Goal: Task Accomplishment & Management: Manage account settings

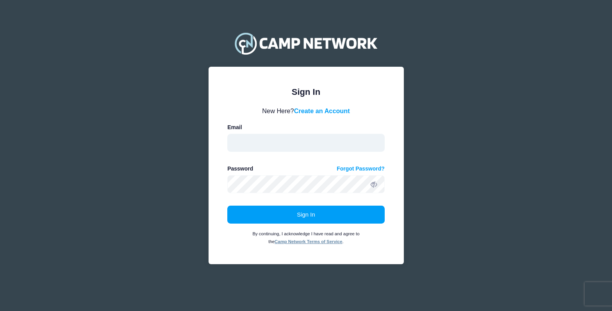
type input "st24s@fsu.edu"
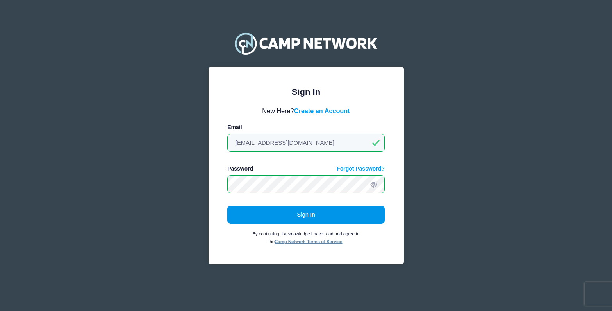
click at [347, 213] on button "Sign In" at bounding box center [305, 215] width 157 height 18
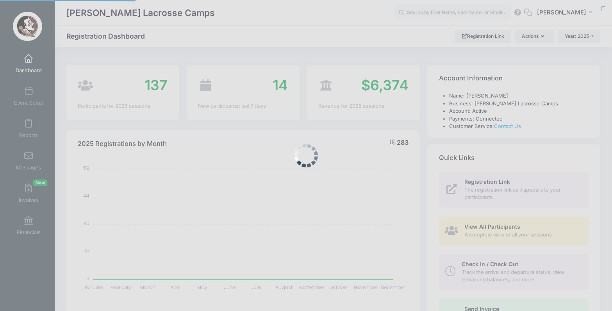
select select
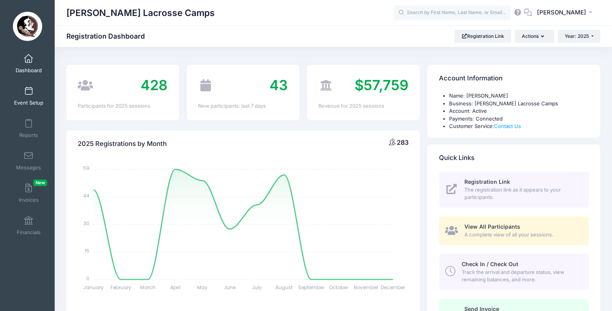
click at [39, 91] on link "Event Setup" at bounding box center [28, 95] width 37 height 27
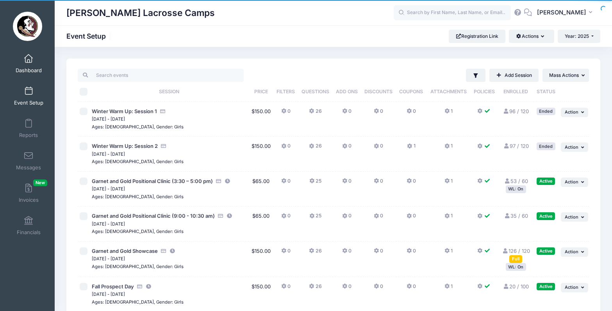
click at [34, 55] on link "Dashboard" at bounding box center [28, 63] width 37 height 27
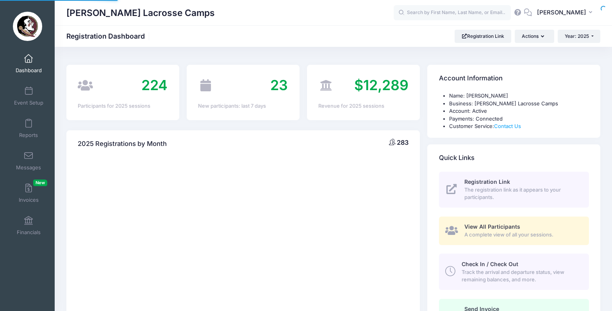
select select
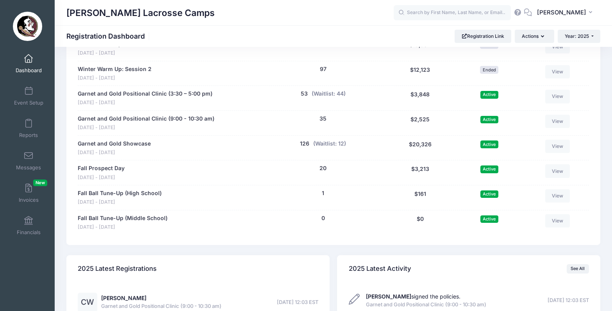
scroll to position [395, 0]
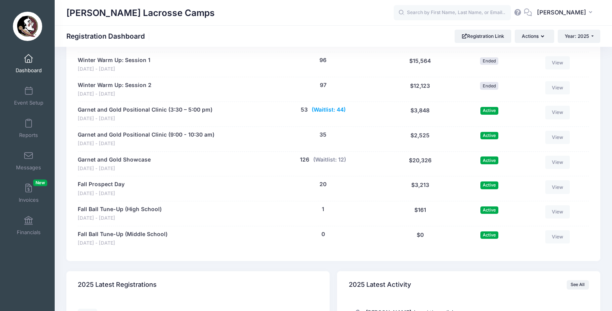
click at [340, 106] on button "(Waitlist: 44)" at bounding box center [329, 110] width 34 height 8
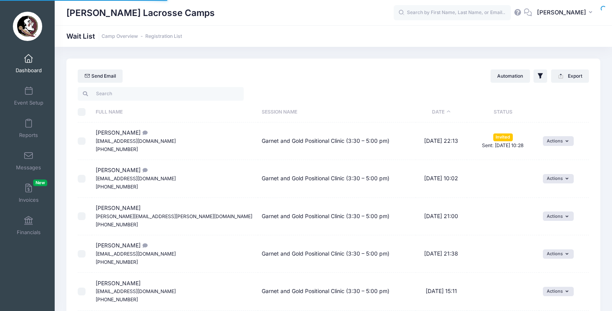
select select "50"
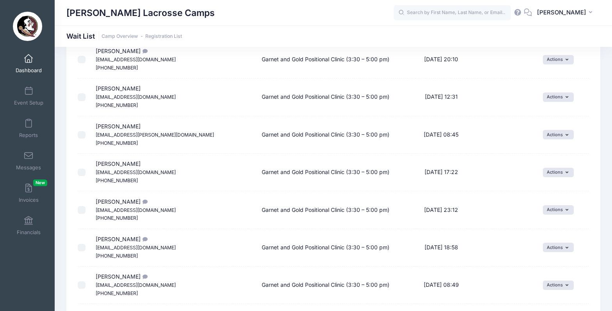
scroll to position [496, 0]
click at [36, 59] on link "Dashboard" at bounding box center [28, 63] width 37 height 27
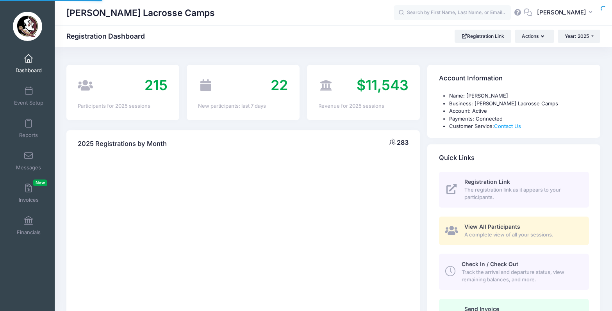
select select
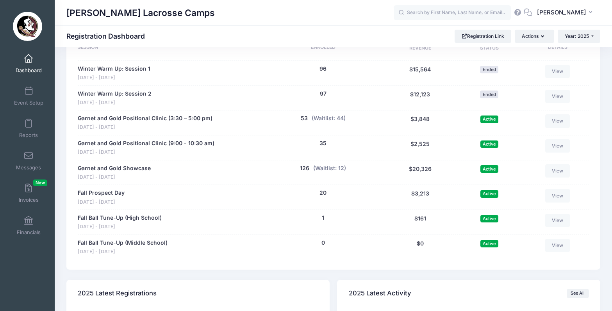
scroll to position [389, 0]
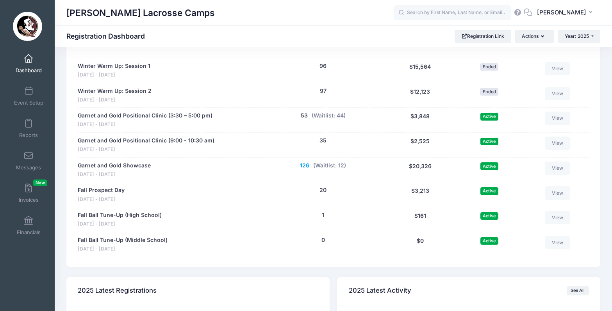
click at [306, 162] on button "126" at bounding box center [304, 166] width 9 height 8
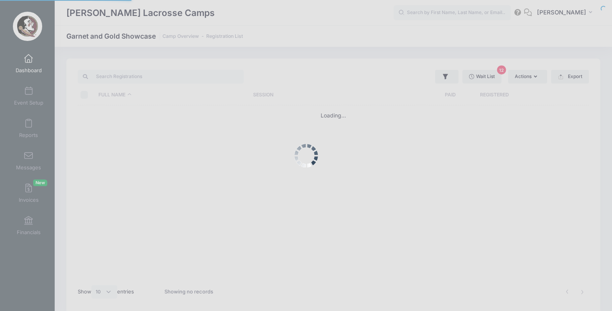
select select "10"
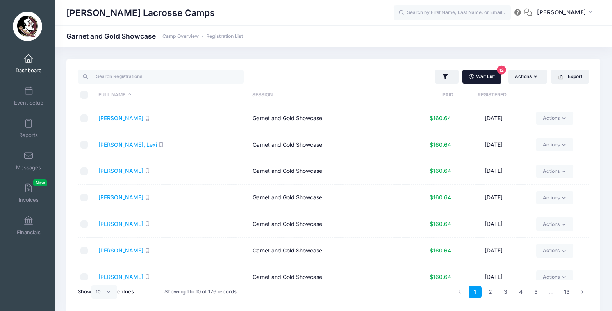
click at [486, 83] on link "Wait List 12" at bounding box center [481, 76] width 39 height 13
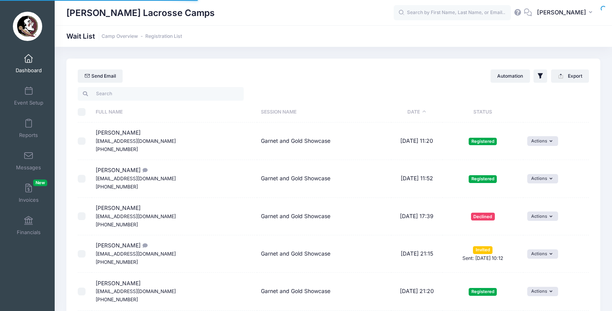
select select "50"
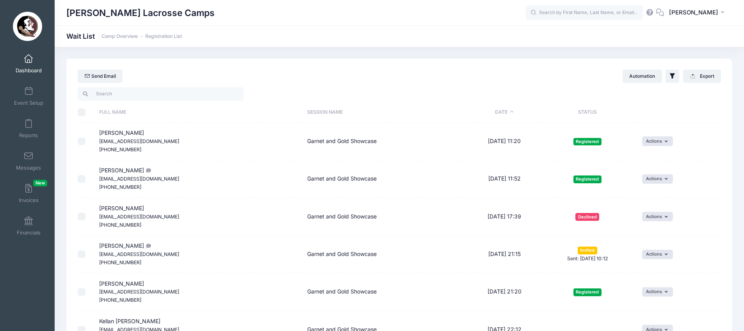
click at [33, 67] on span "Dashboard" at bounding box center [29, 70] width 26 height 7
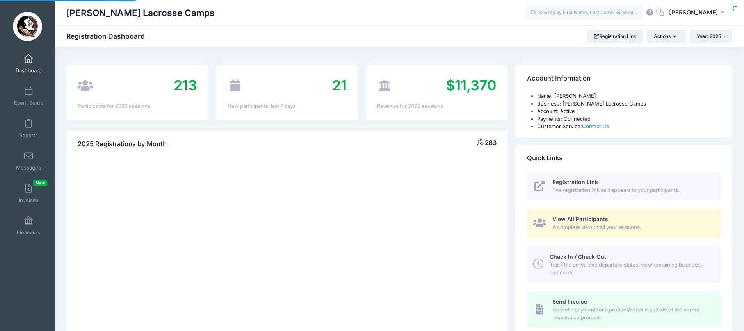
select select
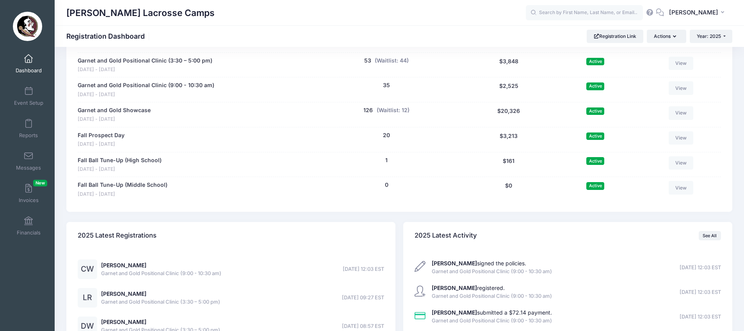
scroll to position [436, 0]
click at [390, 107] on button "(Waitlist: 12)" at bounding box center [393, 111] width 33 height 8
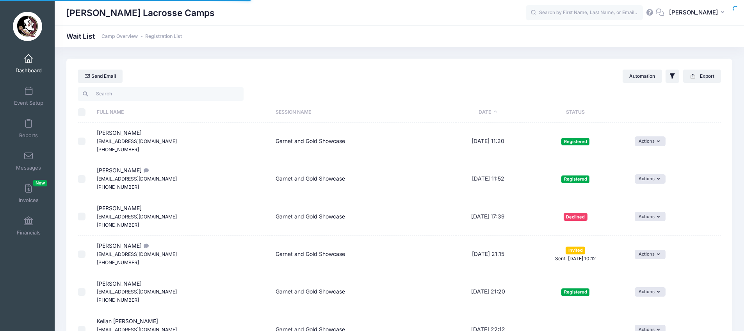
select select "50"
click at [29, 57] on span at bounding box center [29, 59] width 0 height 9
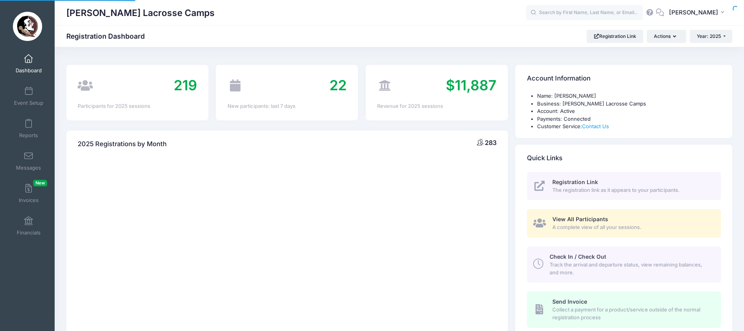
select select
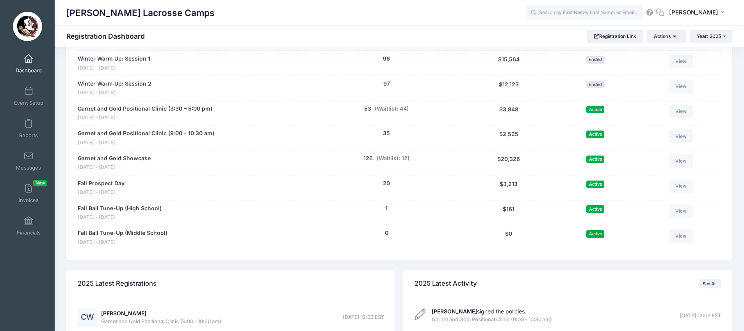
scroll to position [388, 0]
click at [403, 155] on button "(Waitlist: 12)" at bounding box center [393, 159] width 33 height 8
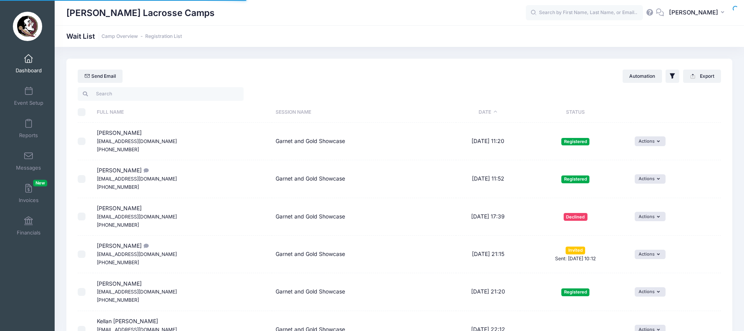
select select "50"
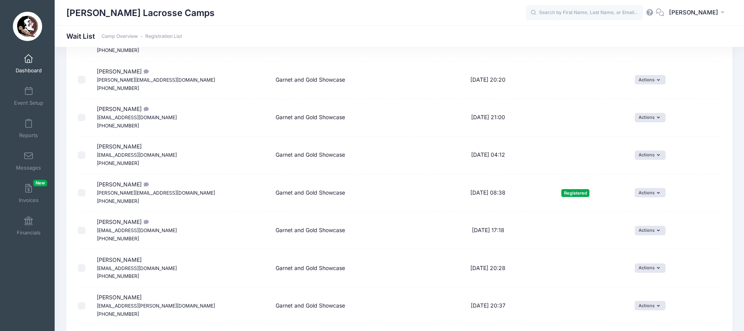
scroll to position [588, 0]
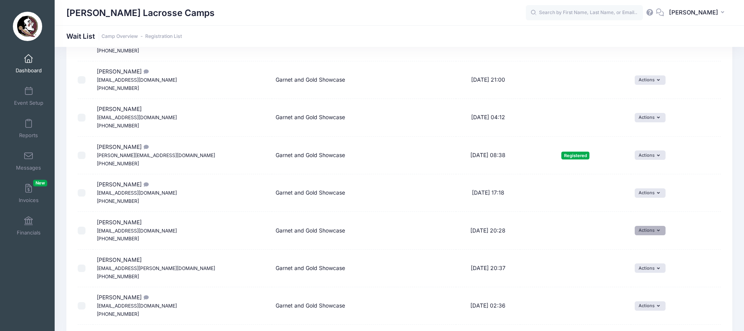
click at [649, 226] on button "Actions" at bounding box center [650, 230] width 31 height 9
click at [649, 224] on link "Invite" at bounding box center [643, 227] width 34 height 15
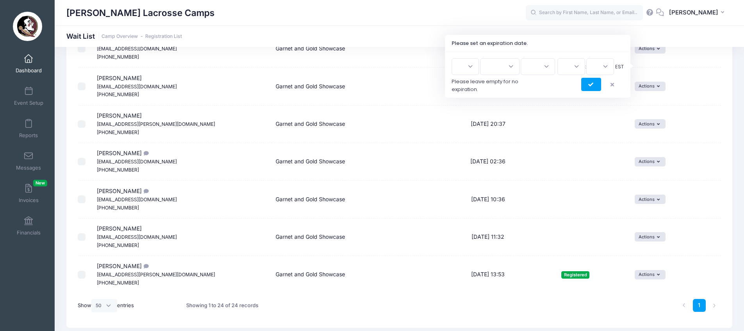
scroll to position [732, 0]
click at [595, 80] on button "submit" at bounding box center [591, 84] width 20 height 13
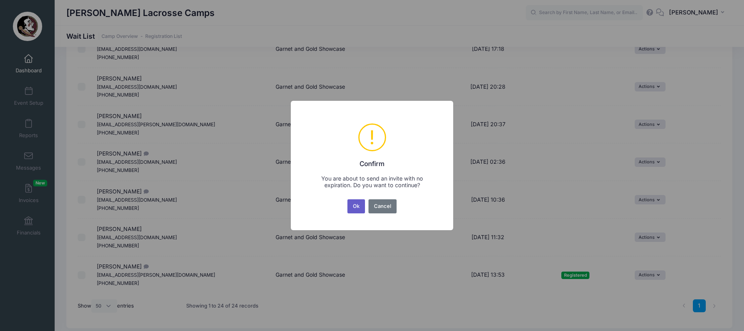
click at [358, 207] on button "Ok" at bounding box center [356, 206] width 18 height 14
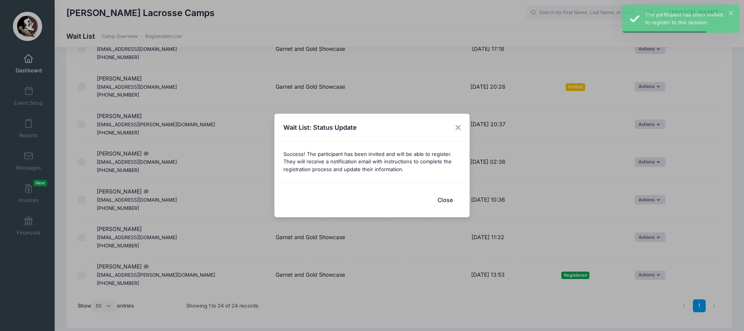
click at [449, 199] on button "Close" at bounding box center [444, 199] width 31 height 17
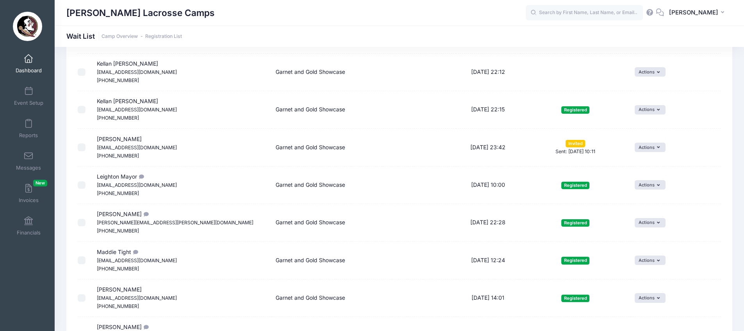
scroll to position [293, 0]
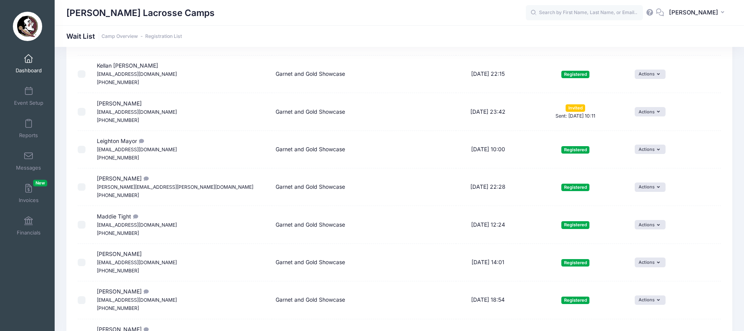
click at [656, 1] on div "Sara Tisdale Lacrosse Camps ST" at bounding box center [400, 12] width 690 height 25
